Goal: Task Accomplishment & Management: Use online tool/utility

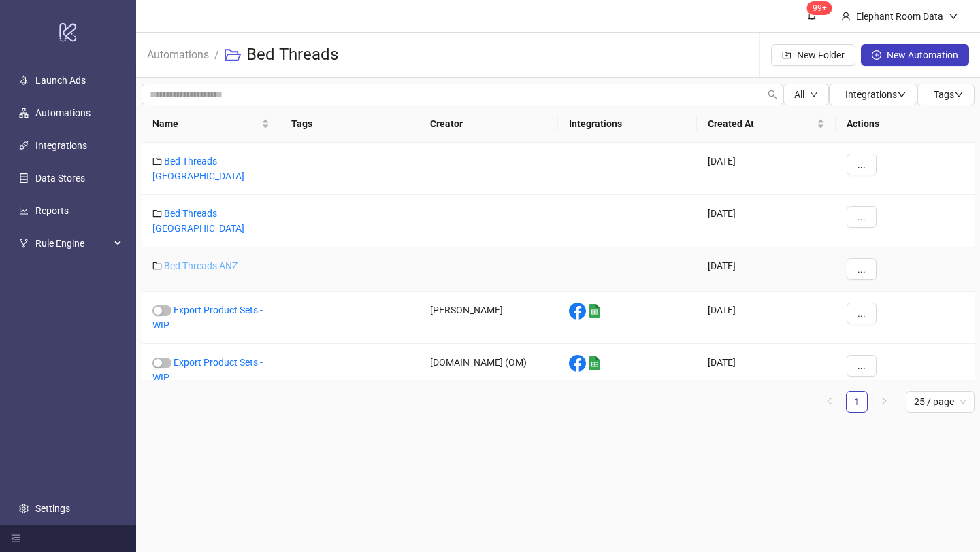
click at [231, 261] on link "Bed Threads ANZ" at bounding box center [200, 266] width 73 height 11
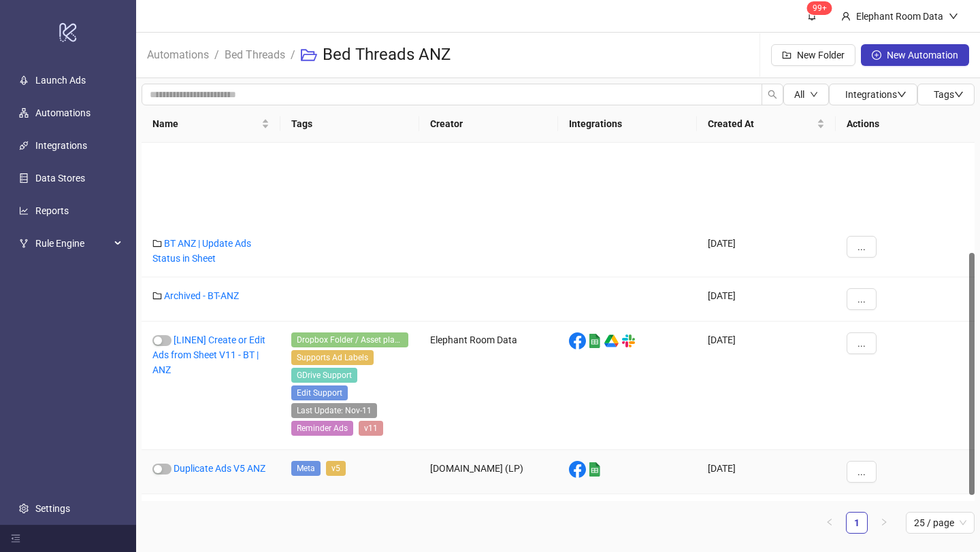
scroll to position [172, 0]
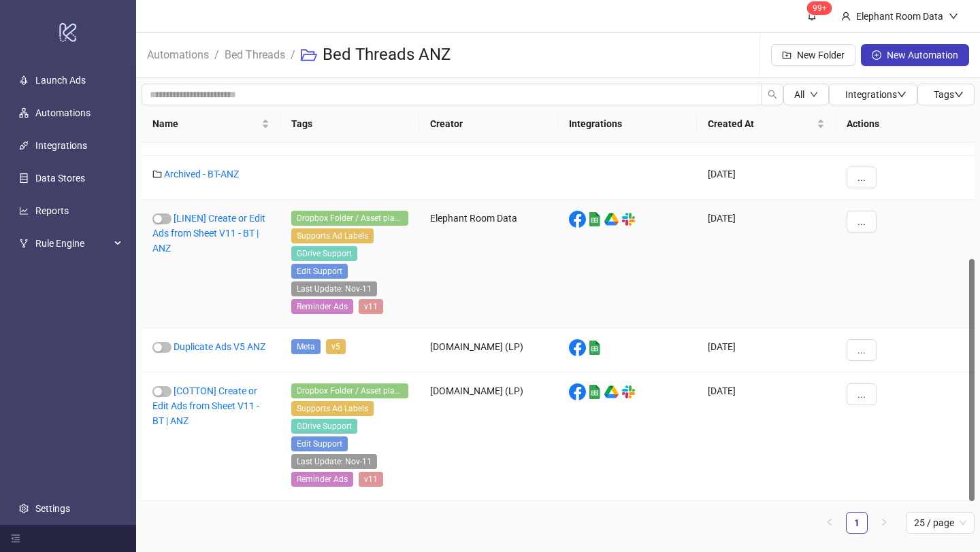
click at [231, 226] on div "[LINEN] Create or Edit Ads from Sheet V11 - BT | ANZ" at bounding box center [210, 264] width 139 height 129
click at [229, 222] on link "[LINEN] Create or Edit Ads from Sheet V11 - BT | ANZ" at bounding box center [208, 233] width 113 height 41
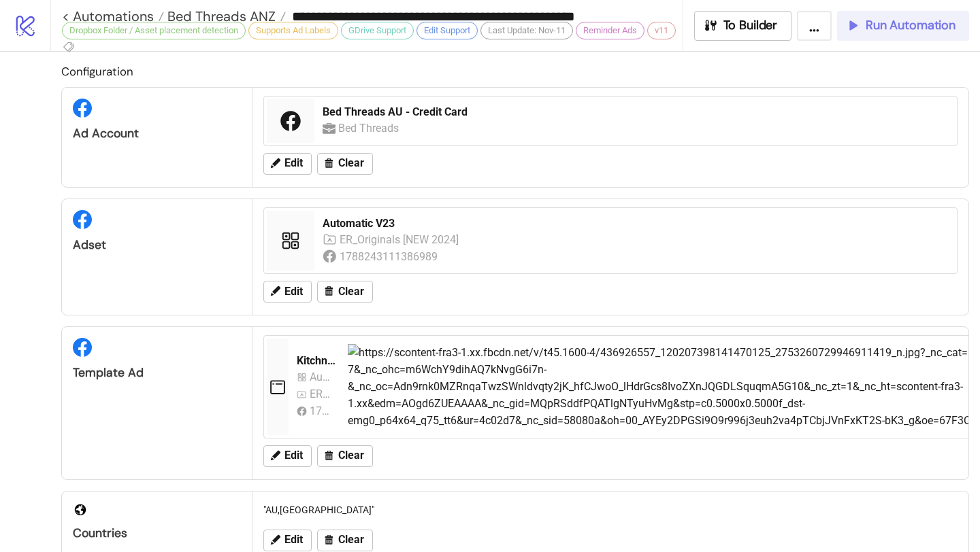
click at [899, 38] on button "Run Automation" at bounding box center [903, 26] width 132 height 30
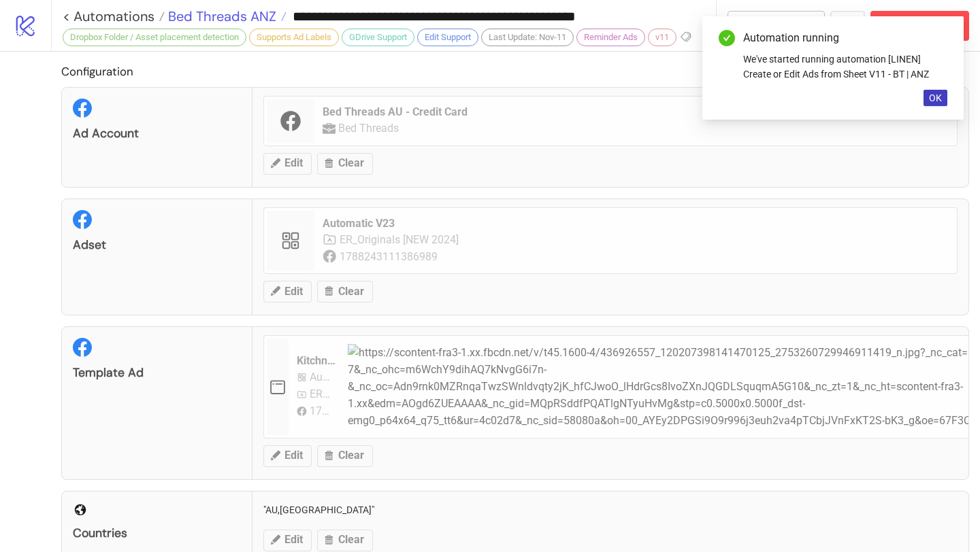
click at [256, 12] on span "Bed Threads ANZ" at bounding box center [221, 16] width 112 height 18
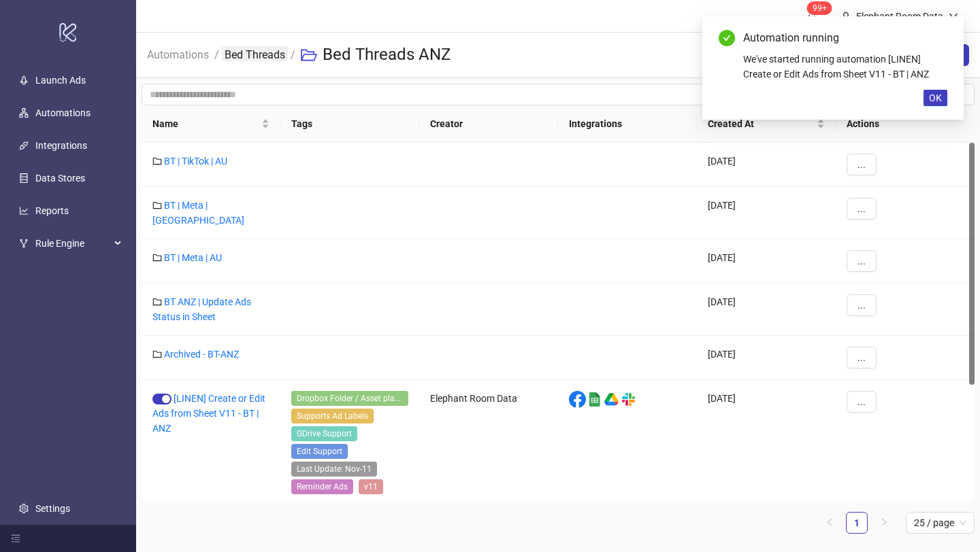
click at [254, 56] on link "Bed Threads" at bounding box center [255, 53] width 66 height 15
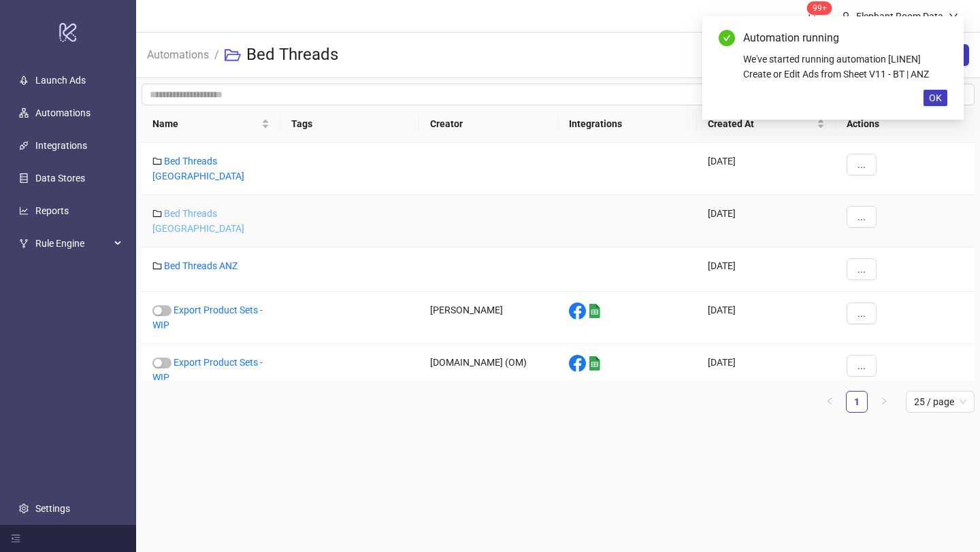
click at [224, 208] on link "Bed Threads [GEOGRAPHIC_DATA]" at bounding box center [198, 221] width 92 height 26
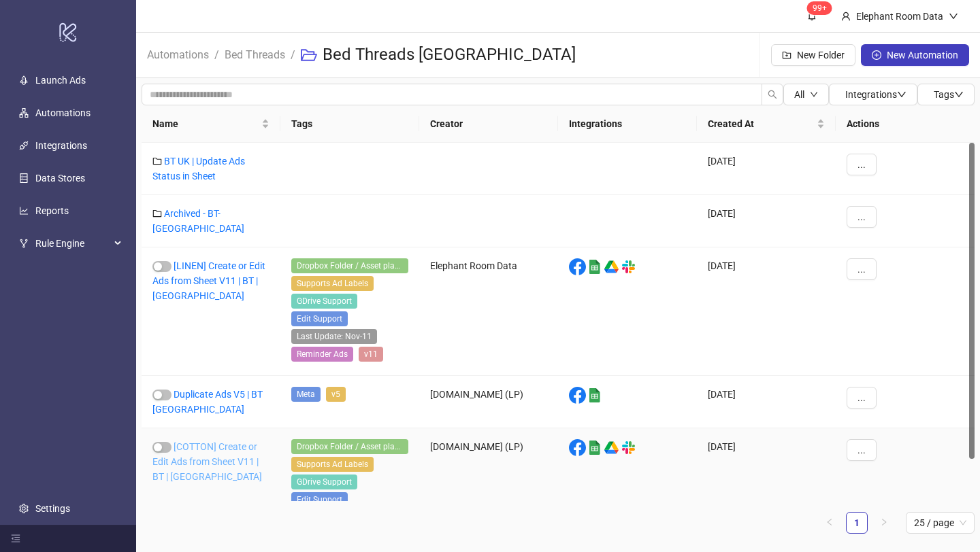
click at [244, 448] on link "[COTTON] Create or Edit Ads from Sheet V11 | BT | [GEOGRAPHIC_DATA]" at bounding box center [207, 461] width 110 height 41
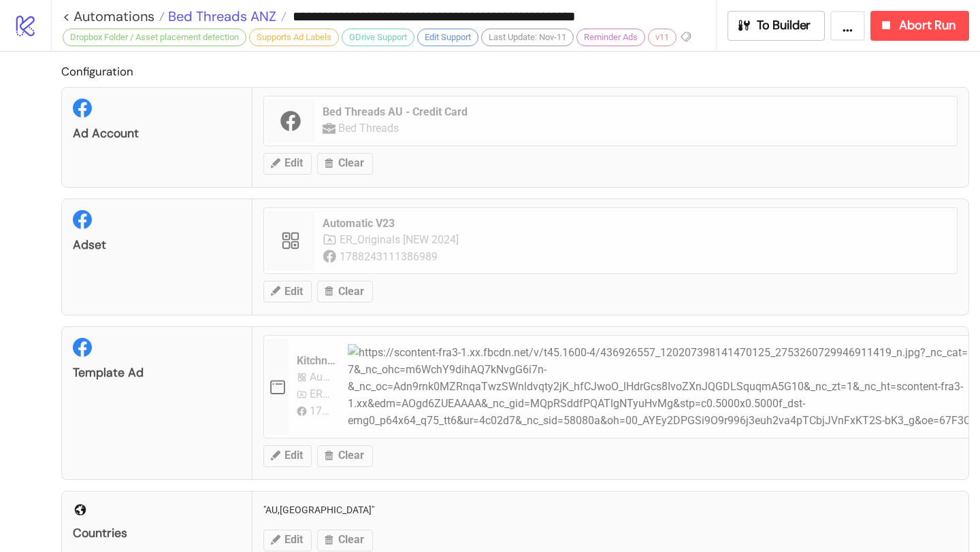
click at [255, 20] on span "Bed Threads ANZ" at bounding box center [221, 16] width 112 height 18
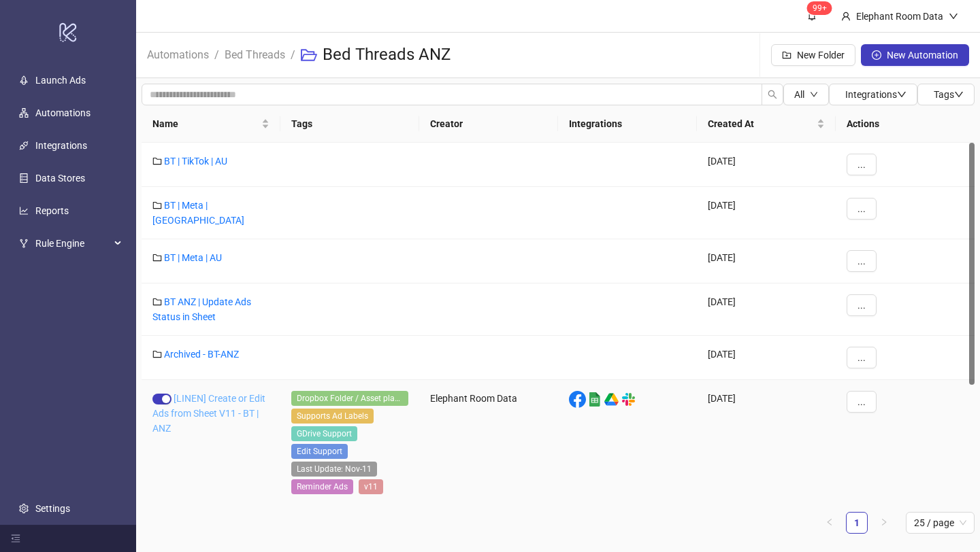
click at [212, 393] on link "[LINEN] Create or Edit Ads from Sheet V11 - BT | ANZ" at bounding box center [208, 413] width 113 height 41
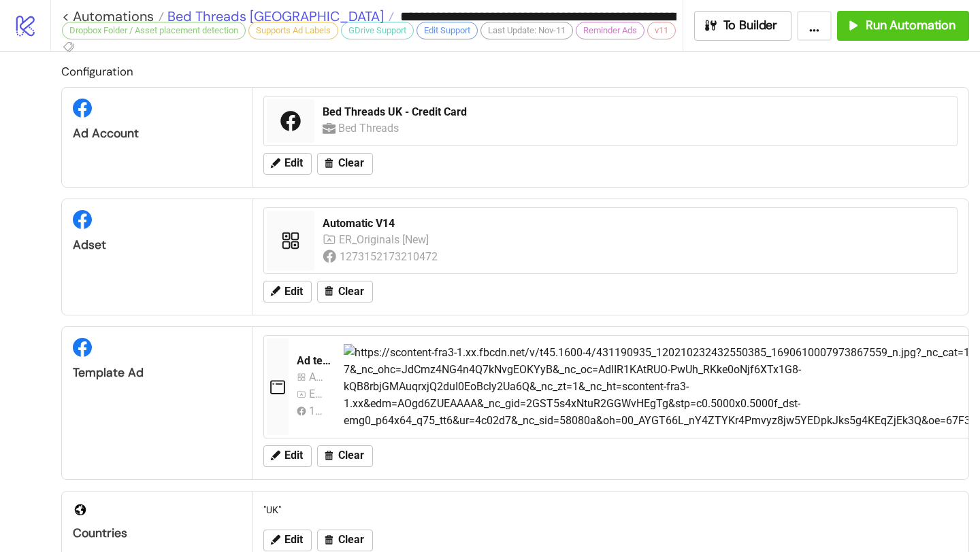
type input "**********"
click at [246, 10] on span "Bed Threads [GEOGRAPHIC_DATA]" at bounding box center [274, 16] width 220 height 18
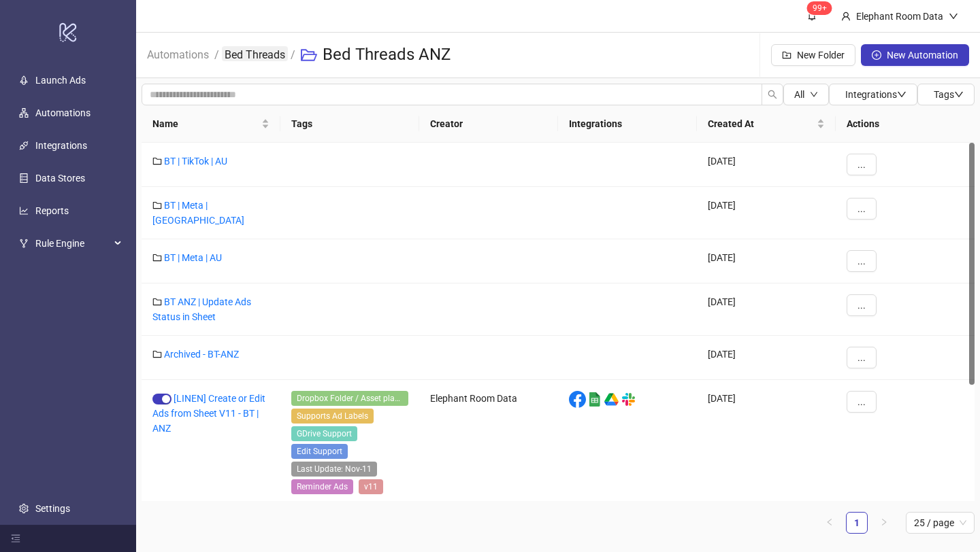
click at [265, 59] on link "Bed Threads" at bounding box center [255, 53] width 66 height 15
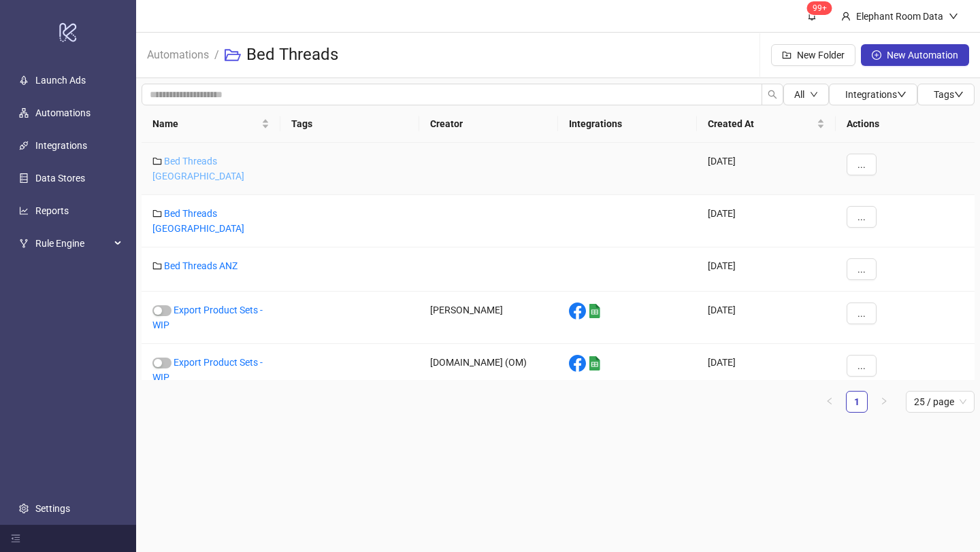
click at [220, 161] on link "Bed Threads [GEOGRAPHIC_DATA]" at bounding box center [198, 169] width 92 height 26
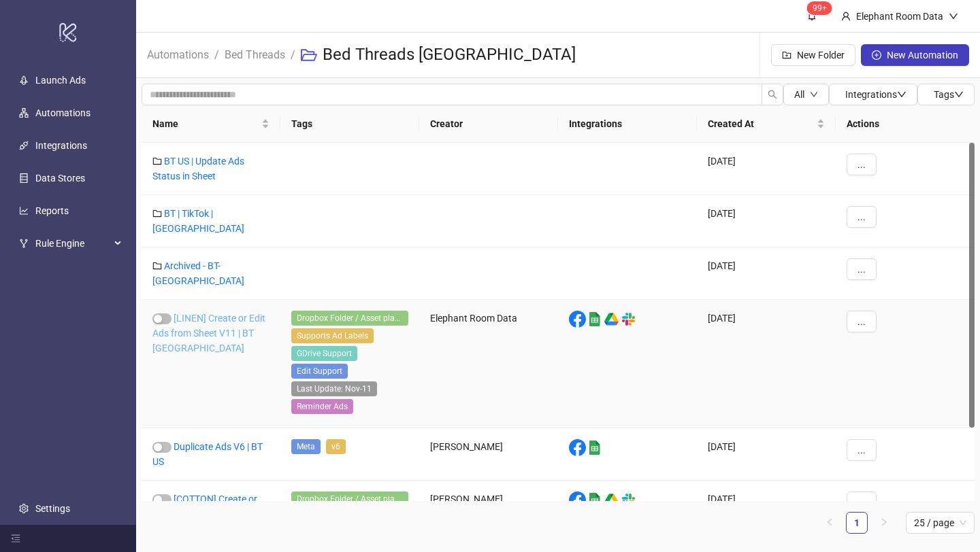
click at [245, 320] on link "[LINEN] Create or Edit Ads from Sheet V11 | BT [GEOGRAPHIC_DATA]" at bounding box center [208, 333] width 113 height 41
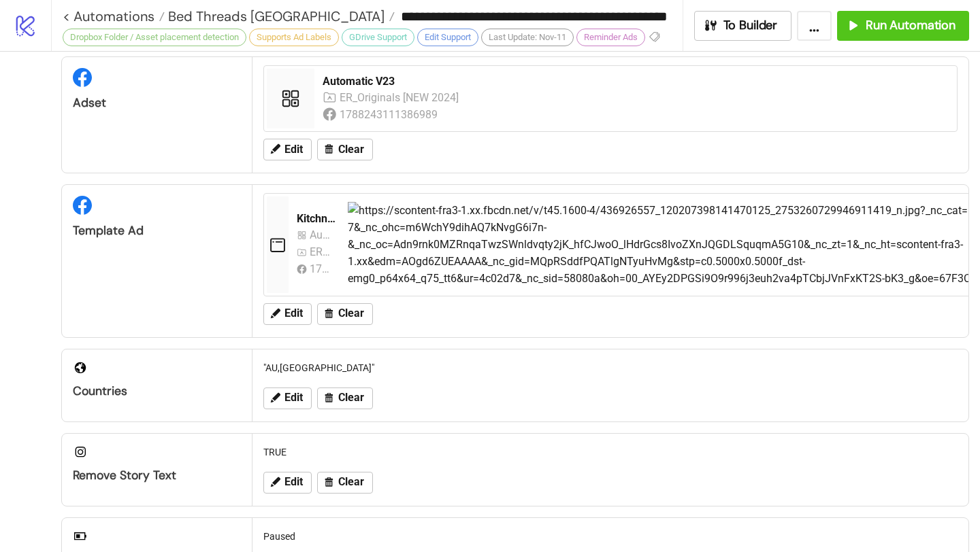
type input "**********"
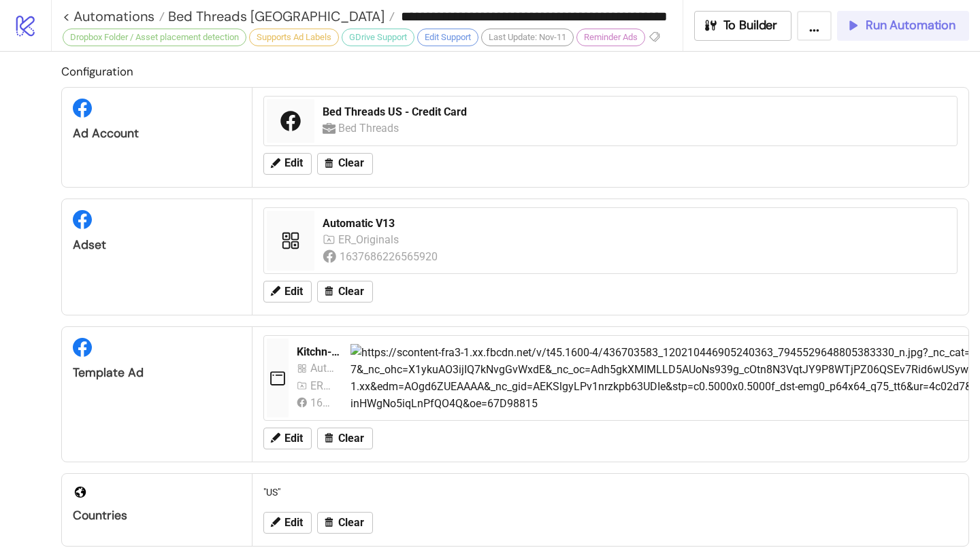
click at [910, 27] on span "Run Automation" at bounding box center [910, 26] width 90 height 16
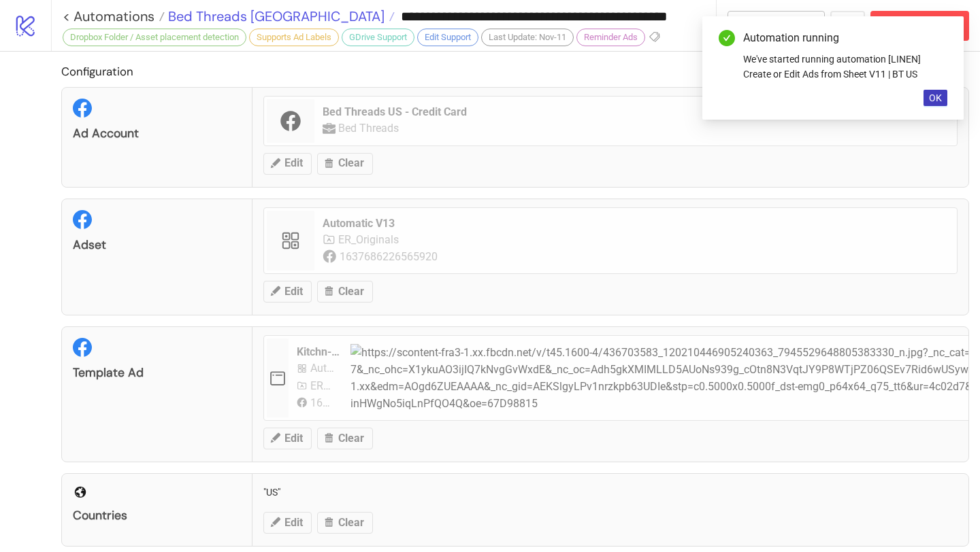
click at [245, 18] on span "Bed Threads [GEOGRAPHIC_DATA]" at bounding box center [275, 16] width 220 height 18
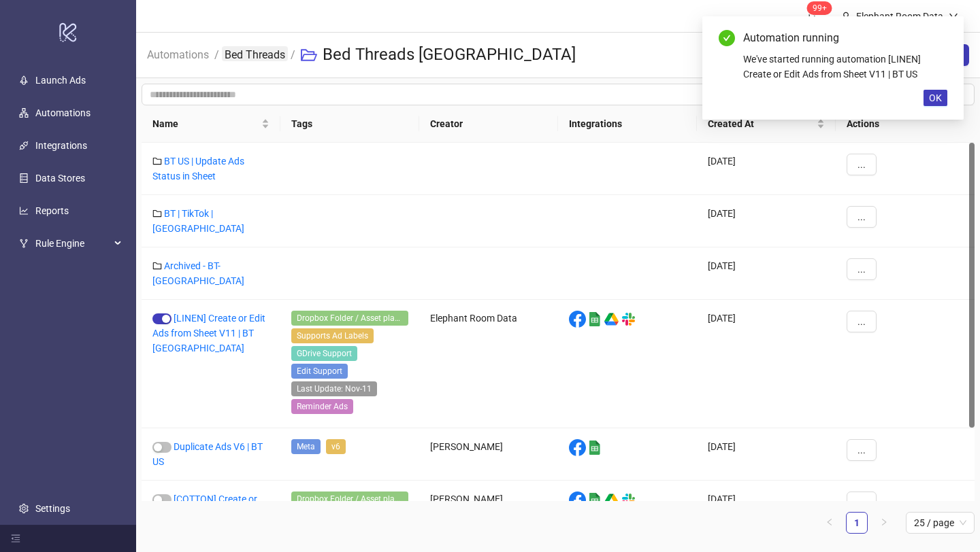
click at [271, 48] on link "Bed Threads" at bounding box center [255, 53] width 66 height 15
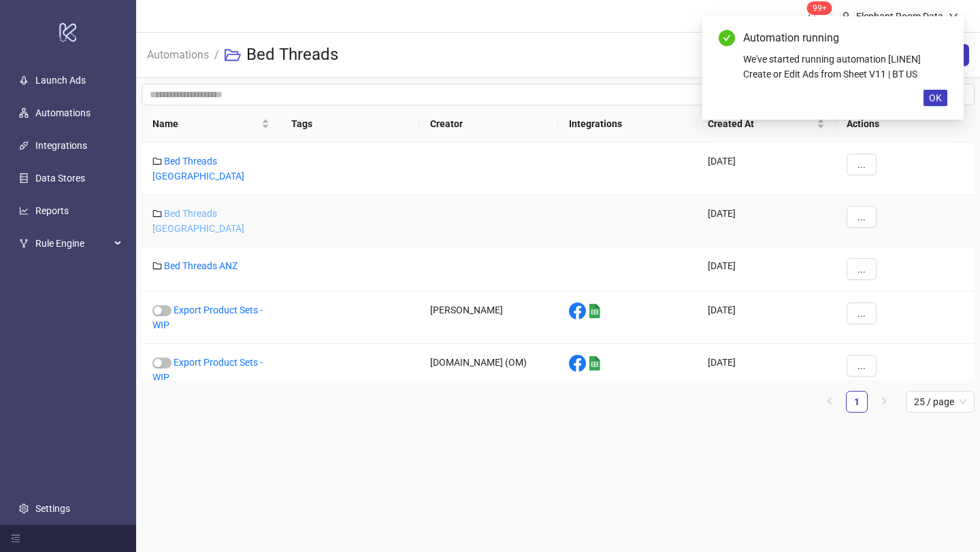
click at [201, 208] on link "Bed Threads [GEOGRAPHIC_DATA]" at bounding box center [198, 221] width 92 height 26
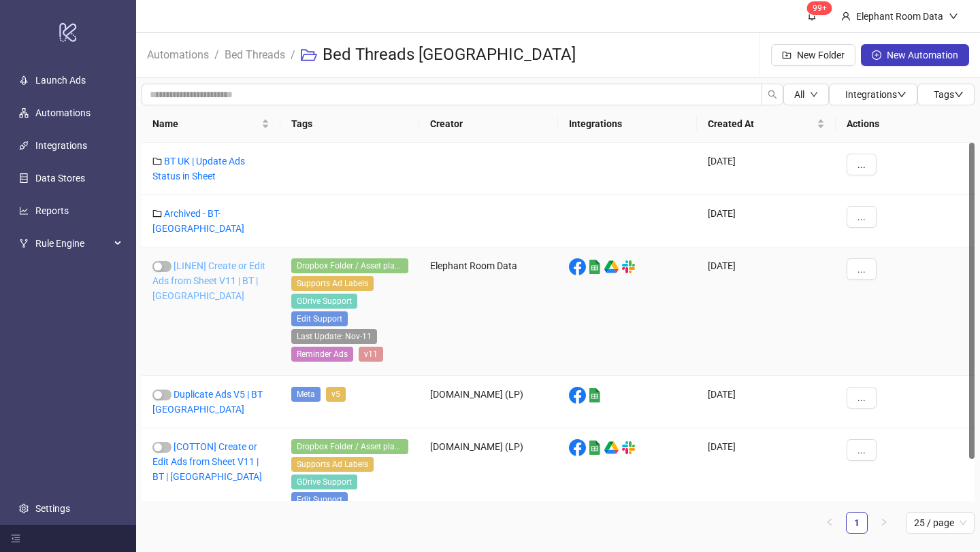
click at [236, 261] on link "[LINEN] Create or Edit Ads from Sheet V11 | BT | [GEOGRAPHIC_DATA]" at bounding box center [208, 281] width 113 height 41
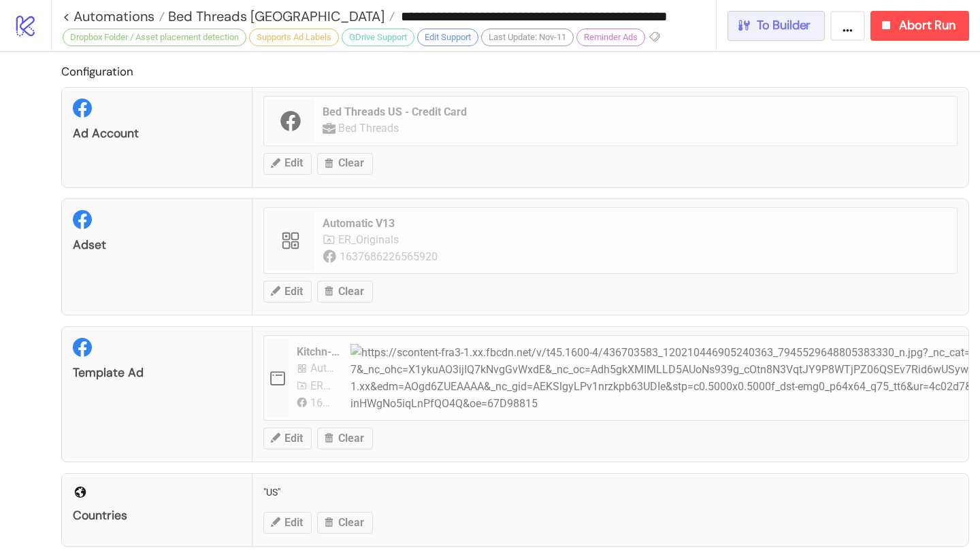
type input "**********"
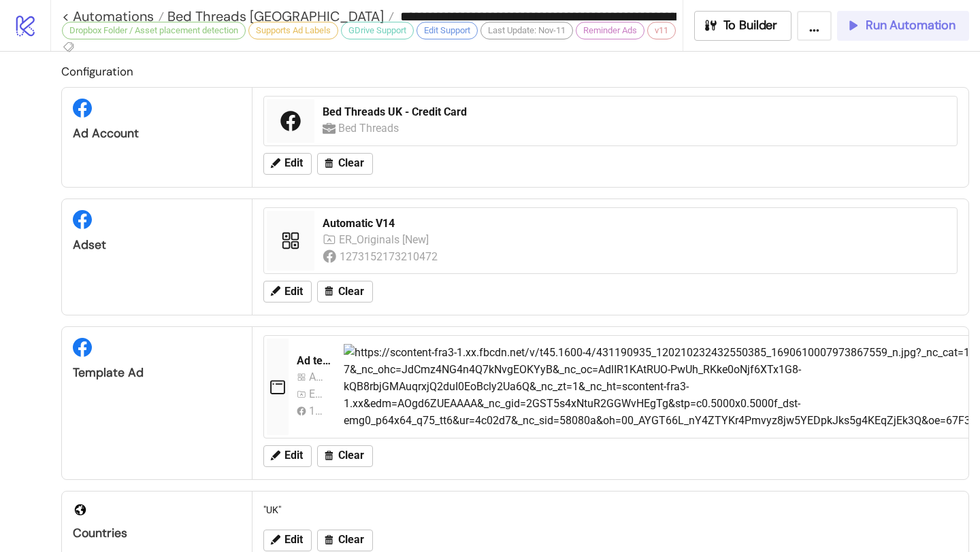
click at [875, 31] on span "Run Automation" at bounding box center [910, 26] width 90 height 16
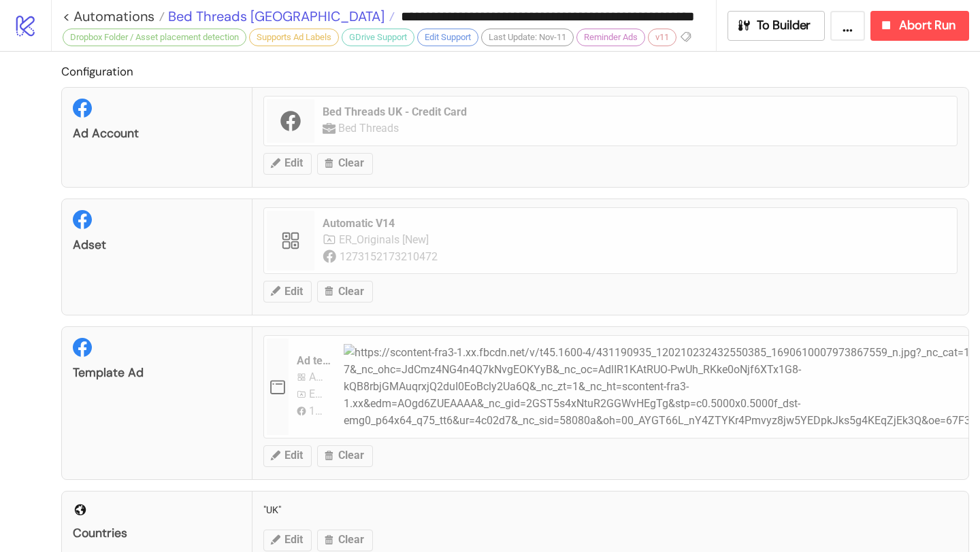
click at [237, 16] on span "Bed Threads [GEOGRAPHIC_DATA]" at bounding box center [275, 16] width 220 height 18
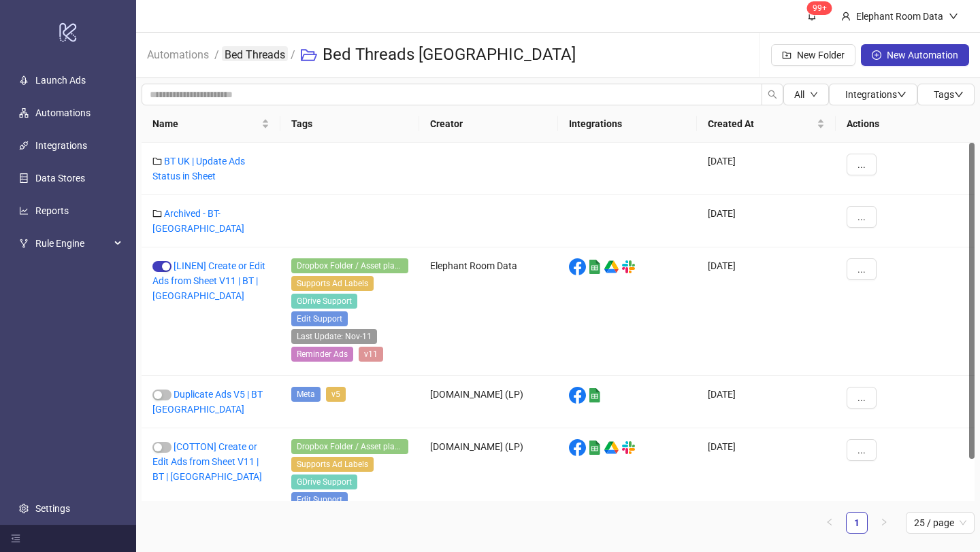
click at [239, 59] on link "Bed Threads" at bounding box center [255, 53] width 66 height 15
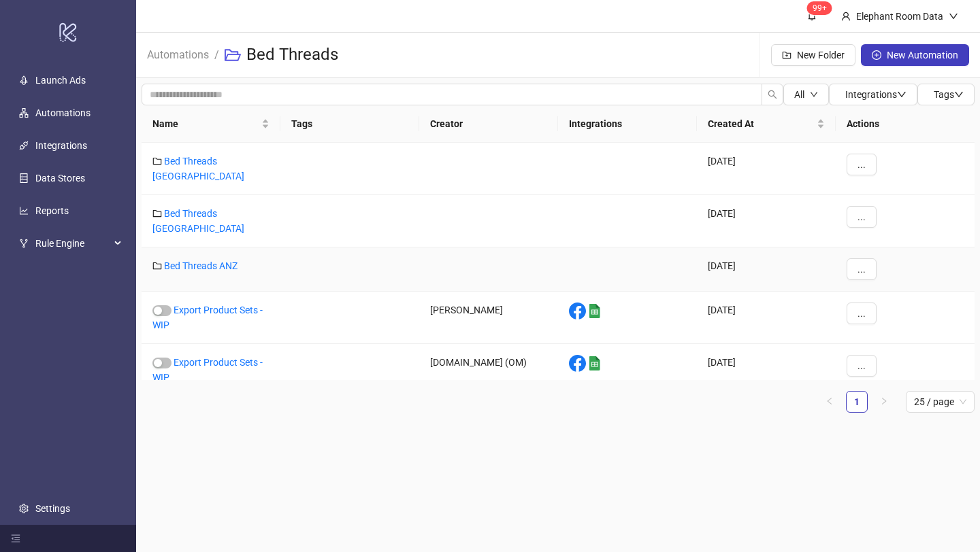
click at [222, 248] on div "Bed Threads ANZ" at bounding box center [210, 270] width 139 height 44
click at [222, 261] on link "Bed Threads ANZ" at bounding box center [200, 266] width 73 height 11
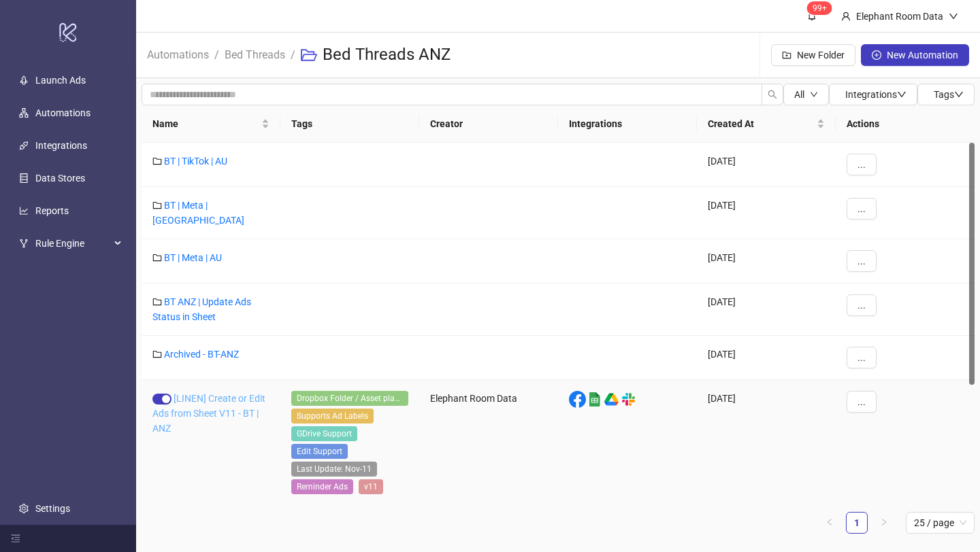
click at [231, 395] on link "[LINEN] Create or Edit Ads from Sheet V11 - BT | ANZ" at bounding box center [208, 413] width 113 height 41
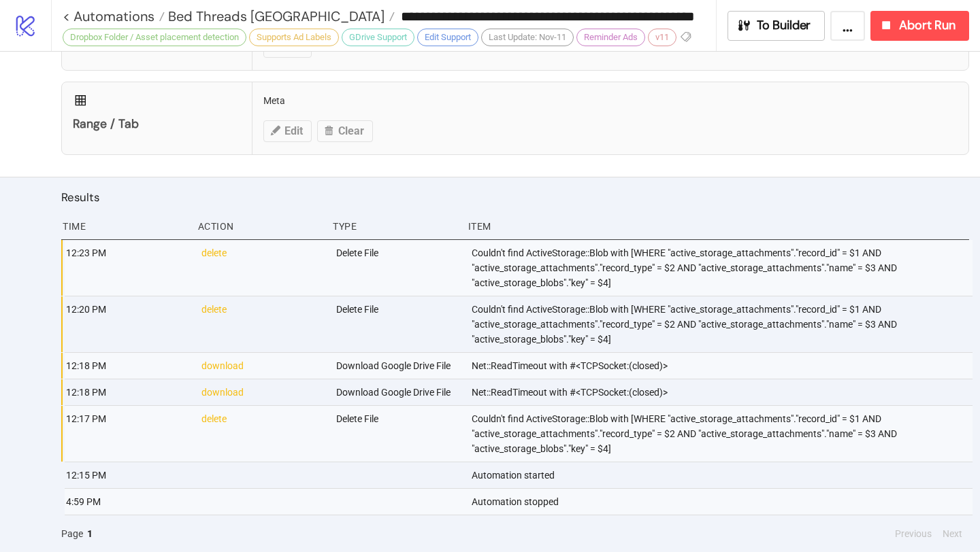
type input "**********"
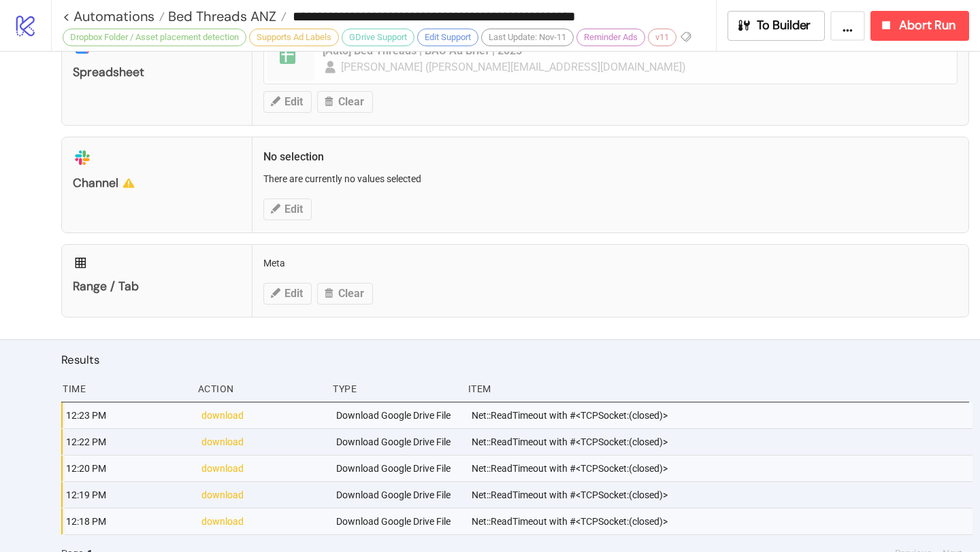
scroll to position [738, 0]
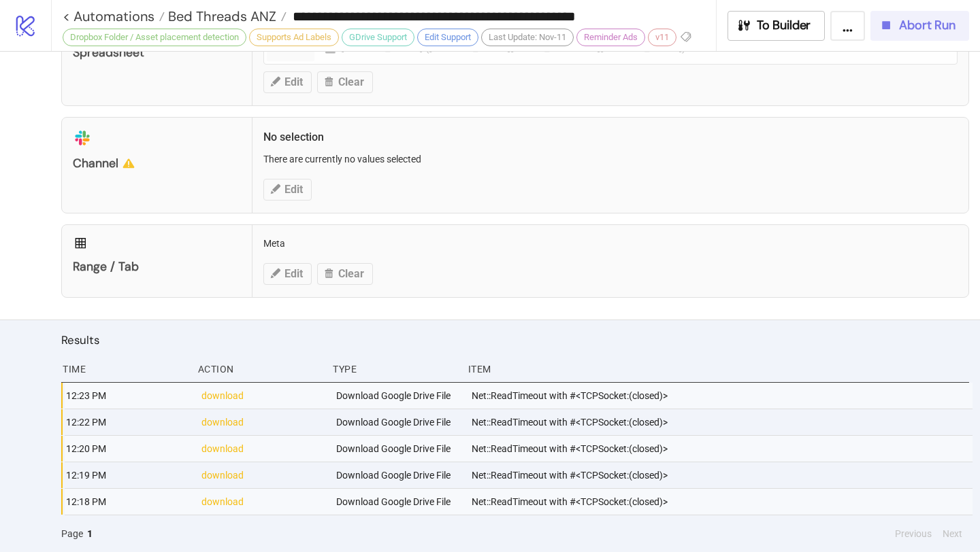
click at [883, 36] on button "Abort Run" at bounding box center [919, 26] width 99 height 30
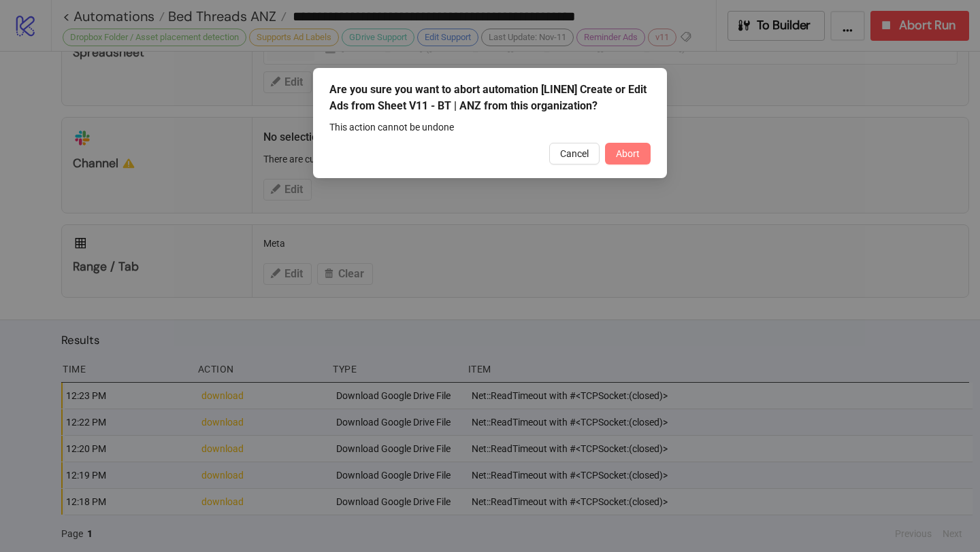
click at [641, 152] on button "Abort" at bounding box center [628, 154] width 46 height 22
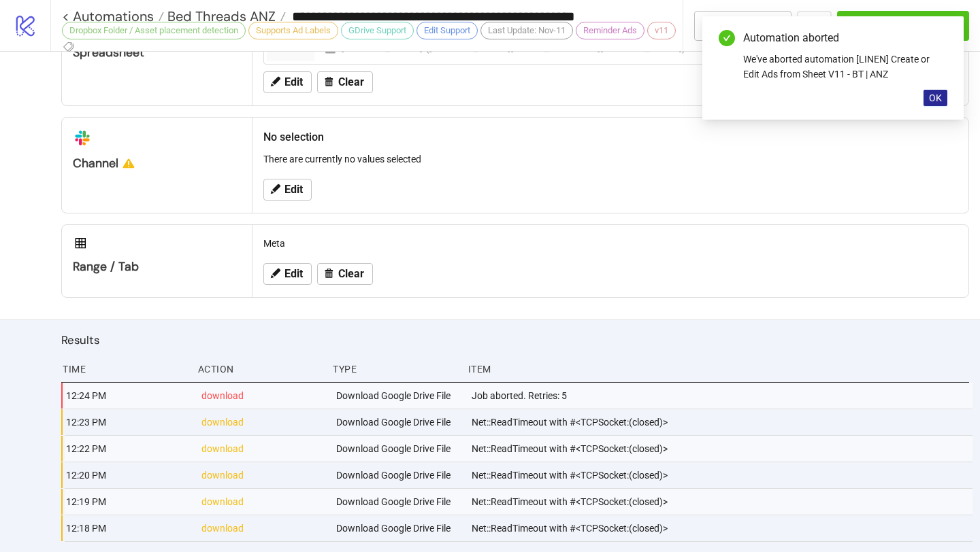
click at [940, 95] on span "OK" at bounding box center [934, 98] width 13 height 11
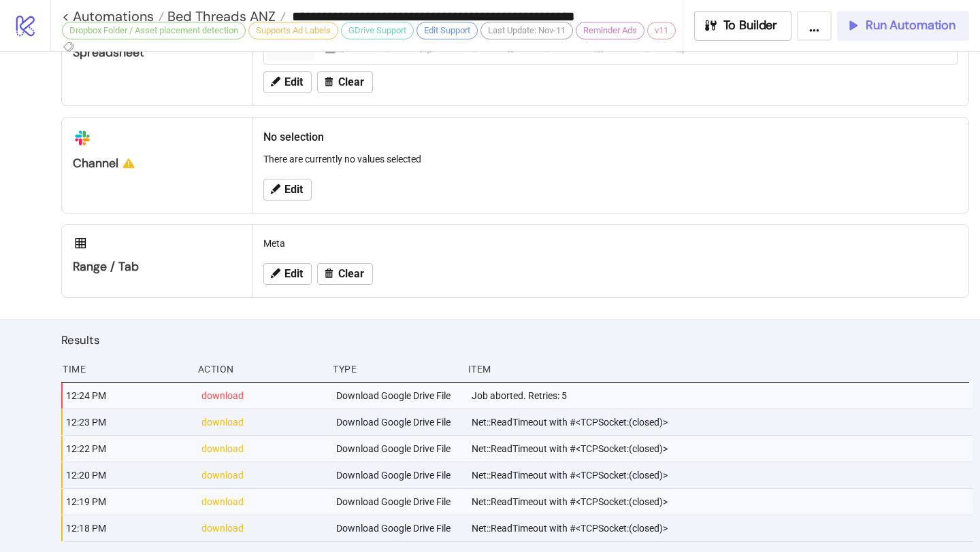
click at [886, 20] on span "Run Automation" at bounding box center [910, 26] width 90 height 16
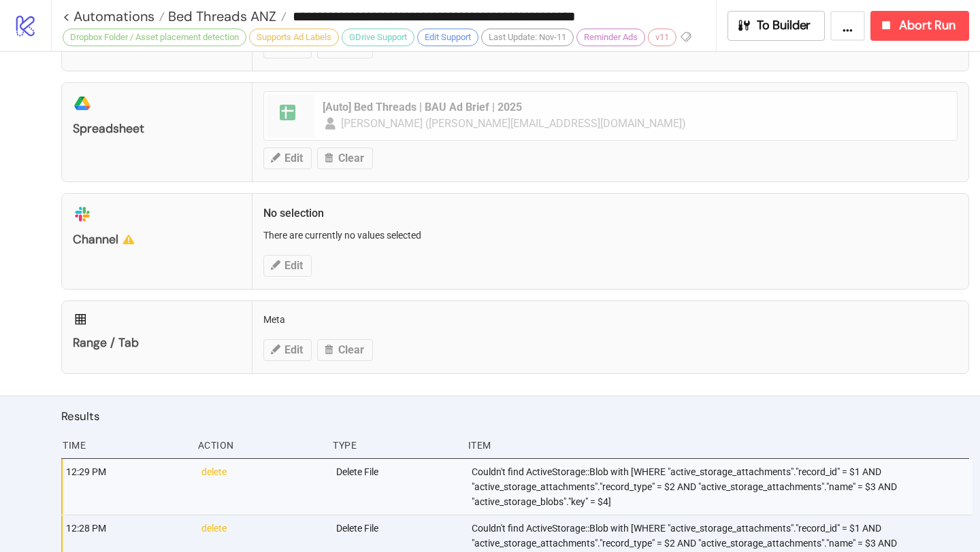
scroll to position [960, 0]
